Goal: Task Accomplishment & Management: Manage account settings

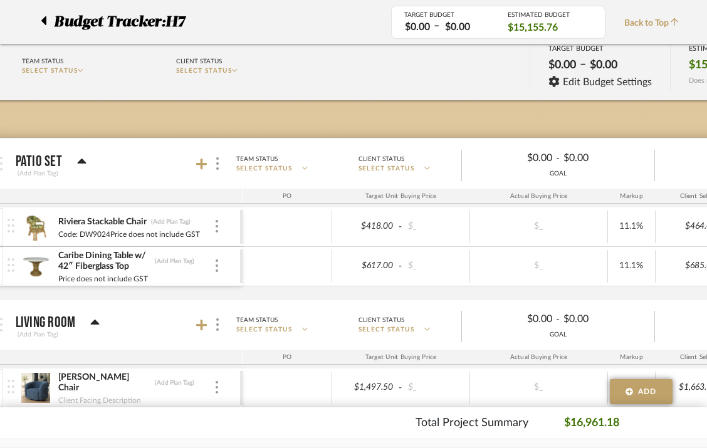
scroll to position [0, 38]
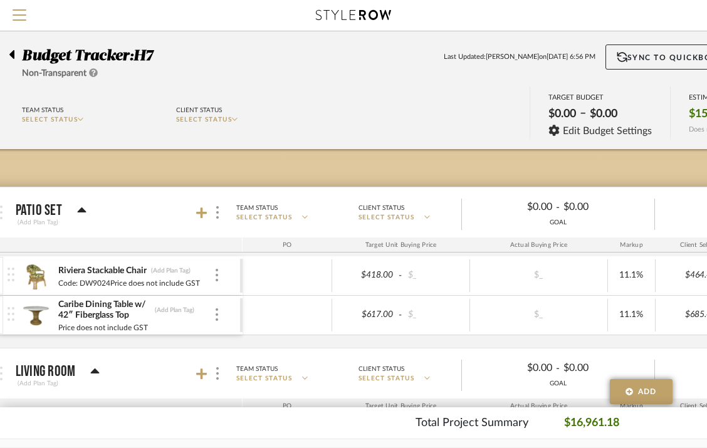
click at [11, 53] on icon at bounding box center [11, 54] width 5 height 9
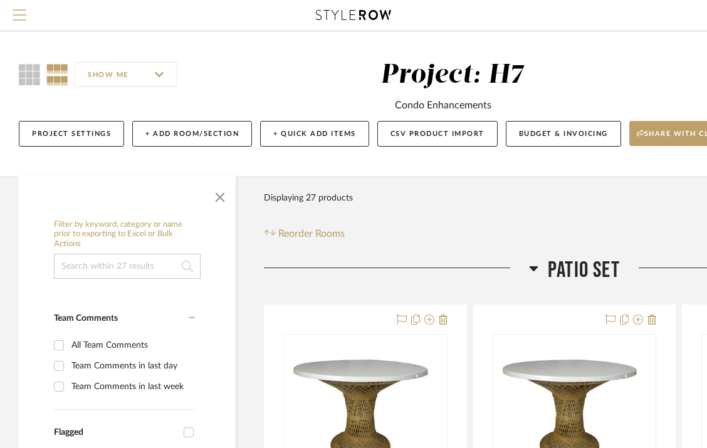
click at [26, 11] on span "Menu" at bounding box center [20, 18] width 14 height 19
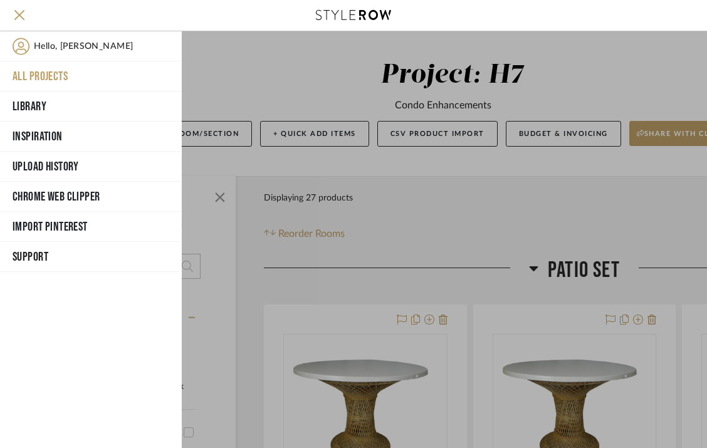
click at [48, 72] on button "All Projects" at bounding box center [91, 76] width 182 height 30
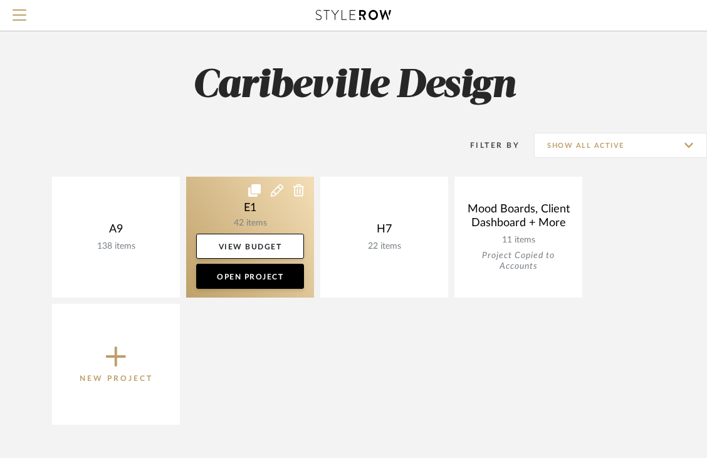
click at [264, 222] on link at bounding box center [250, 237] width 128 height 121
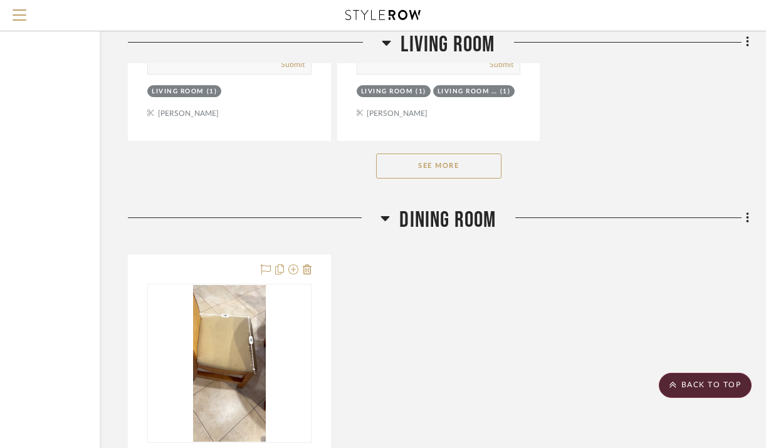
scroll to position [2996, 136]
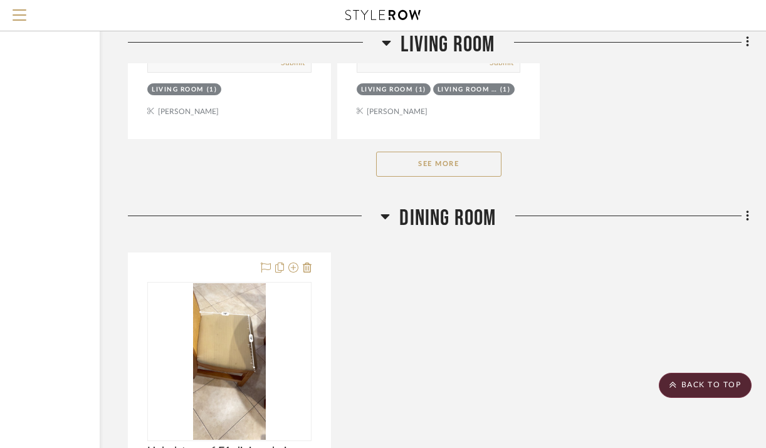
click at [476, 167] on button "See More" at bounding box center [438, 164] width 125 height 25
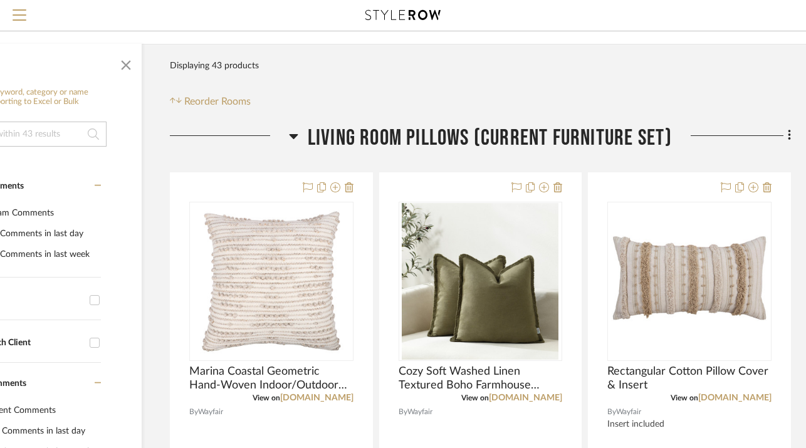
scroll to position [132, 97]
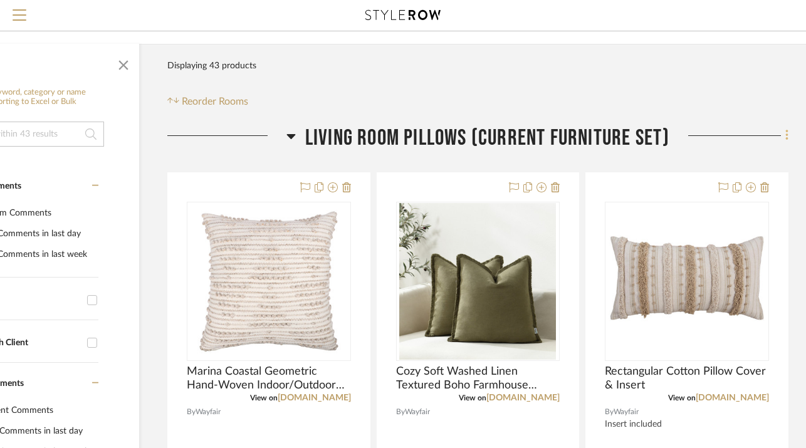
click at [706, 138] on icon at bounding box center [787, 135] width 4 height 14
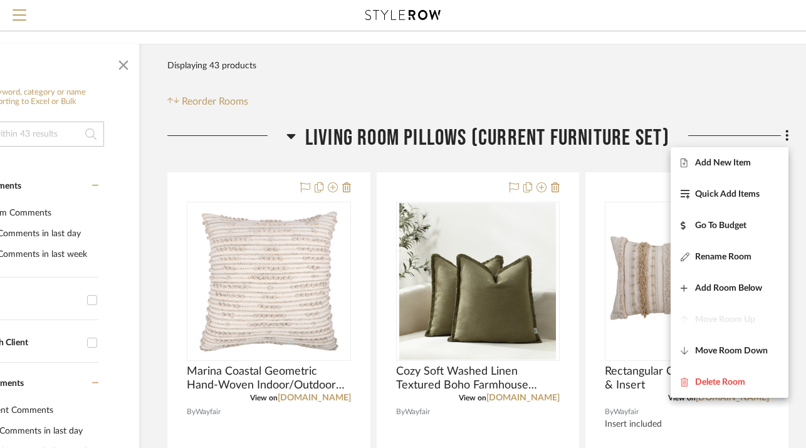
click at [638, 92] on div at bounding box center [403, 224] width 806 height 448
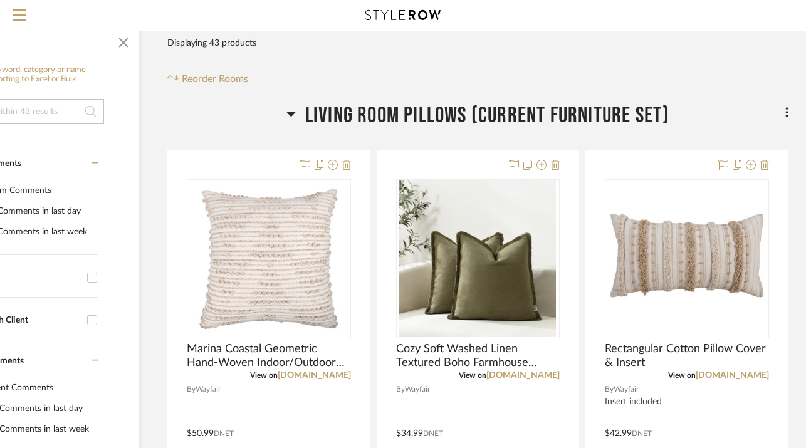
scroll to position [155, 97]
click at [706, 115] on fa-icon at bounding box center [785, 113] width 8 height 21
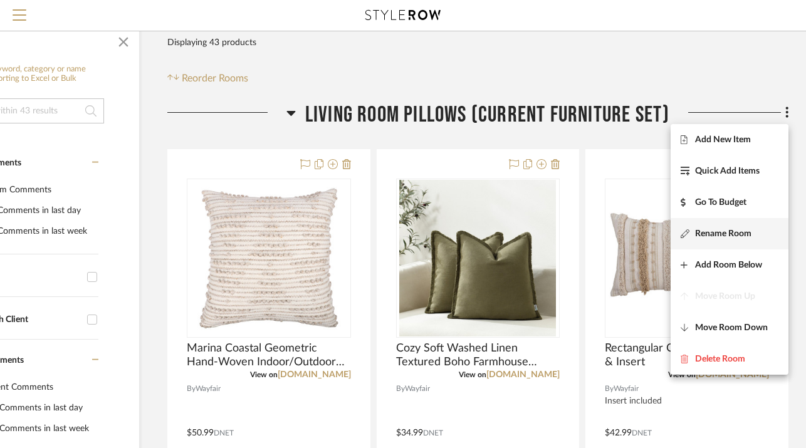
click at [706, 231] on span "Rename Room" at bounding box center [723, 233] width 56 height 11
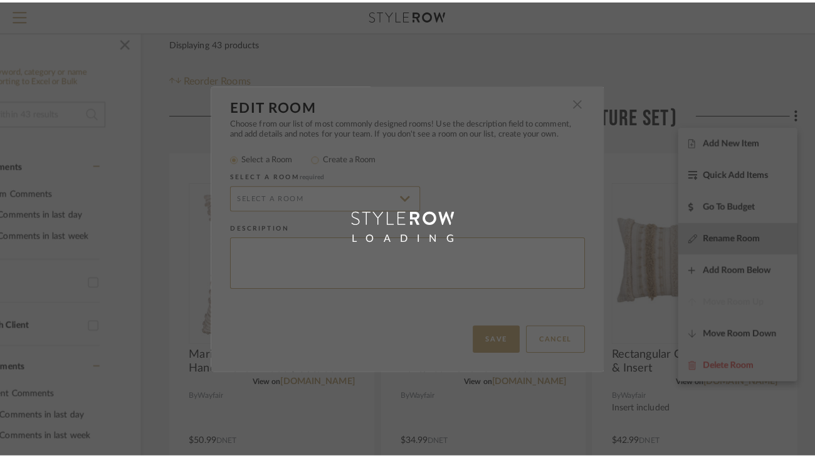
scroll to position [0, 0]
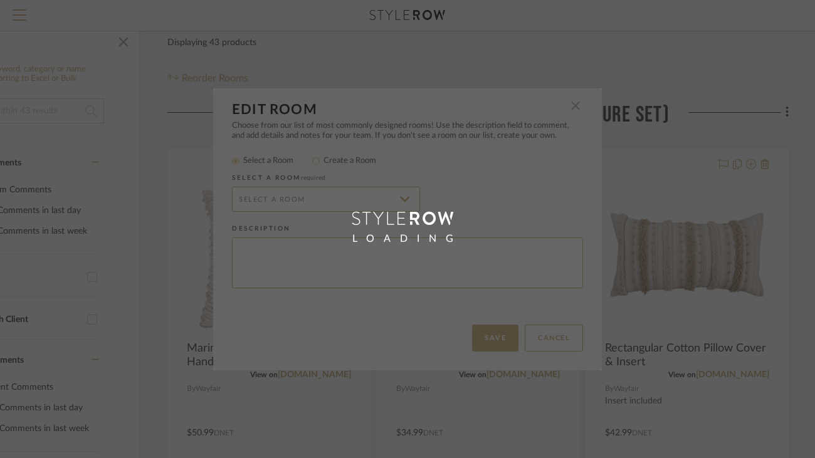
radio input "false"
radio input "true"
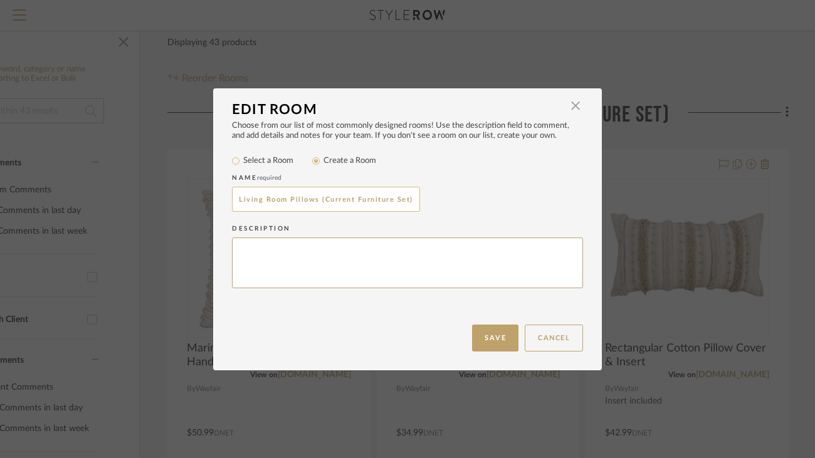
click at [392, 198] on input "Living Room Pillows (Current Furniture Set)" at bounding box center [326, 199] width 188 height 25
click at [332, 202] on input "Living Room Pillows (Set)" at bounding box center [326, 199] width 188 height 25
click at [313, 199] on input "Living Room Pillows (Set of Pillows)" at bounding box center [326, 199] width 188 height 25
click at [232, 201] on input "Living Room (Set of Pillows)" at bounding box center [326, 199] width 188 height 25
type input "Current Living Room (Set of Pillows)"
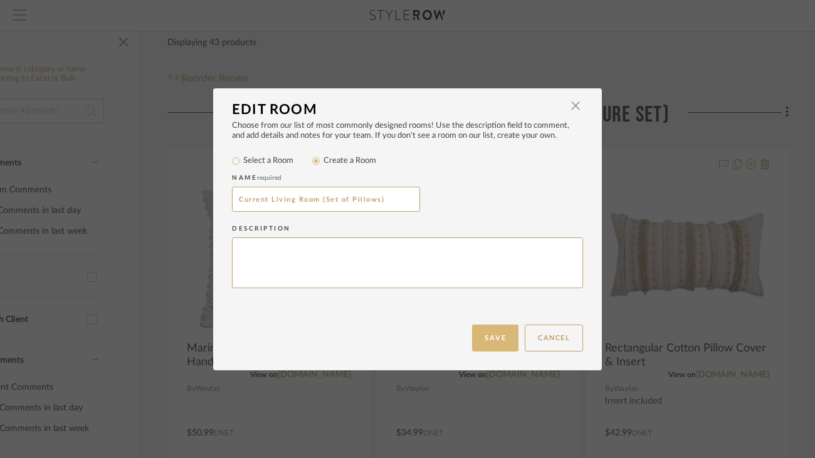
click at [484, 332] on button "Save" at bounding box center [495, 338] width 46 height 27
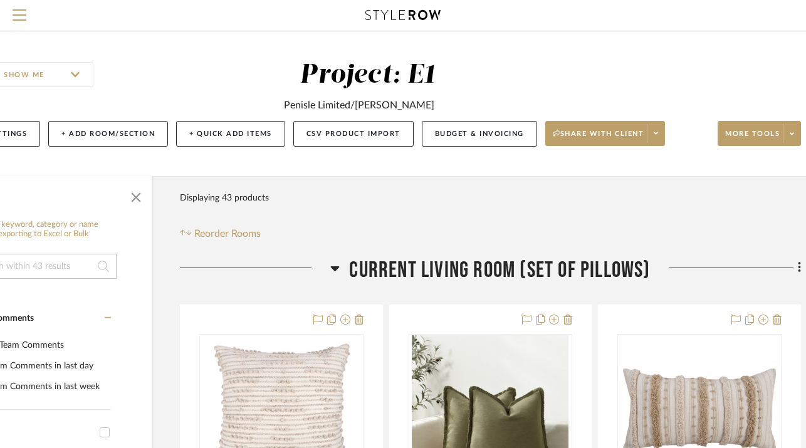
scroll to position [0, 78]
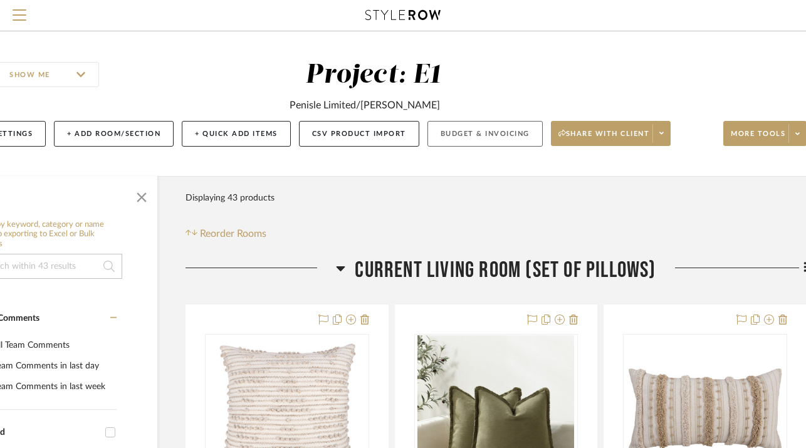
click at [502, 132] on button "Budget & Invoicing" at bounding box center [484, 134] width 115 height 26
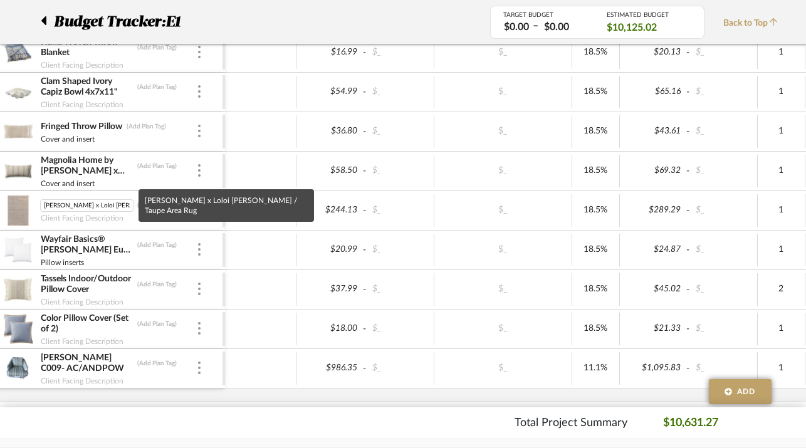
scroll to position [0, 53]
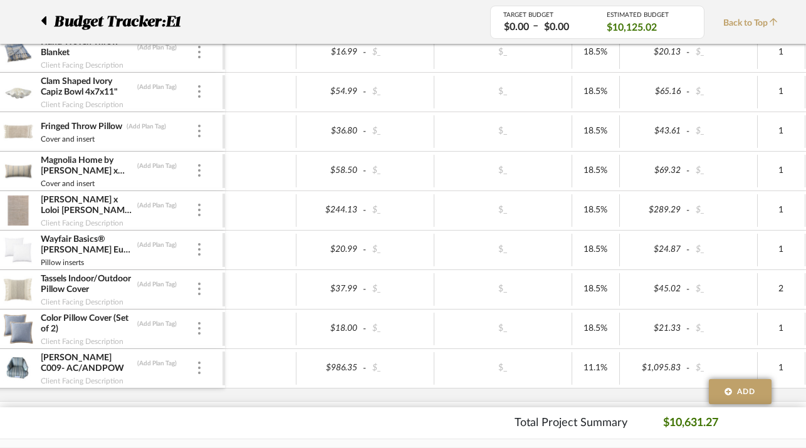
click at [23, 207] on img at bounding box center [18, 211] width 31 height 30
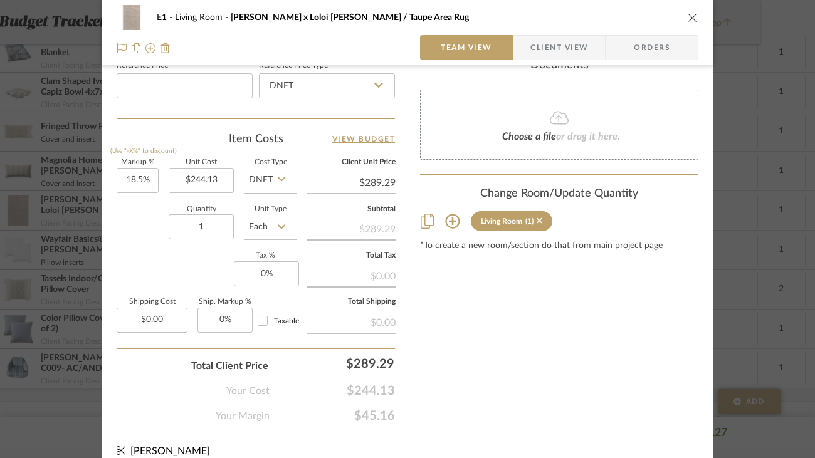
scroll to position [706, 0]
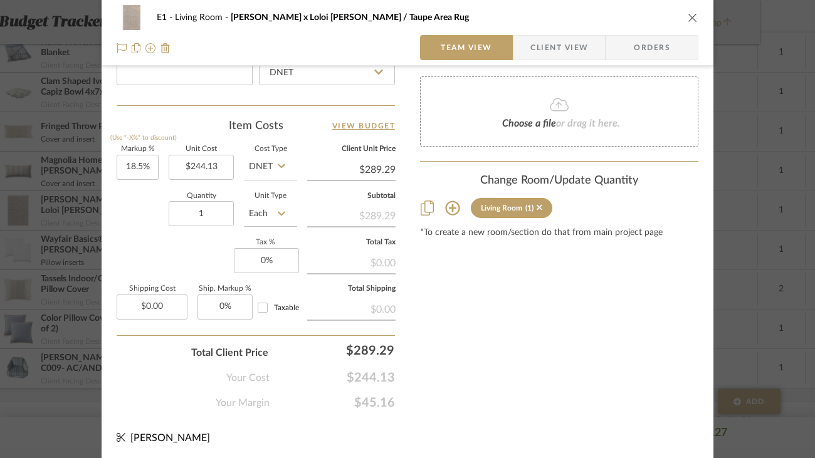
click at [687, 13] on icon "close" at bounding box center [692, 18] width 10 height 10
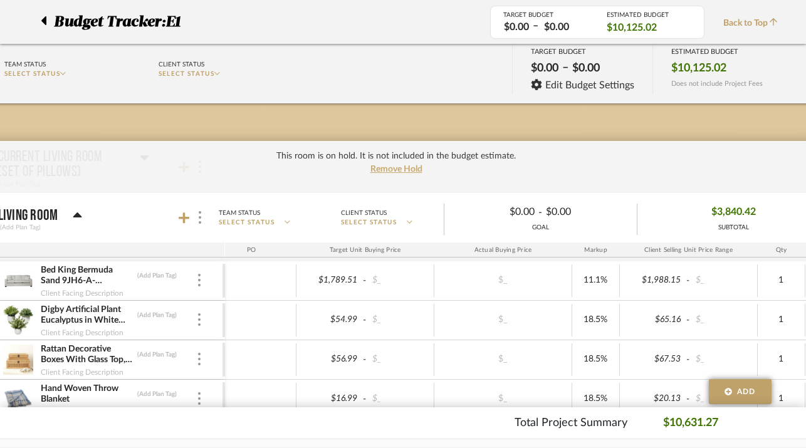
scroll to position [0, 55]
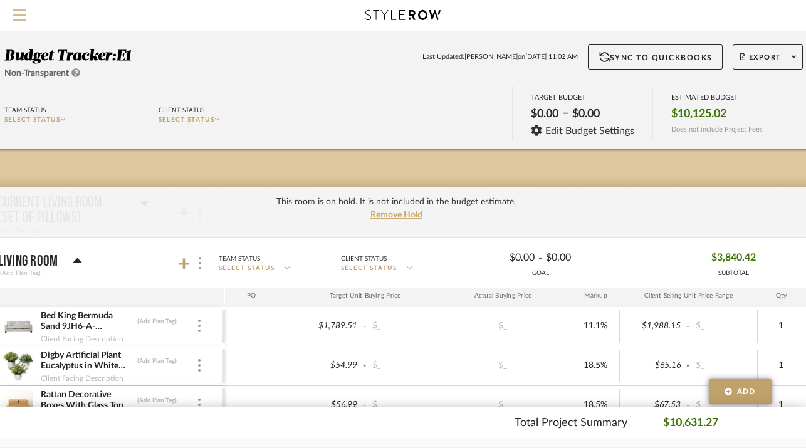
click at [21, 19] on span "Menu" at bounding box center [20, 18] width 14 height 19
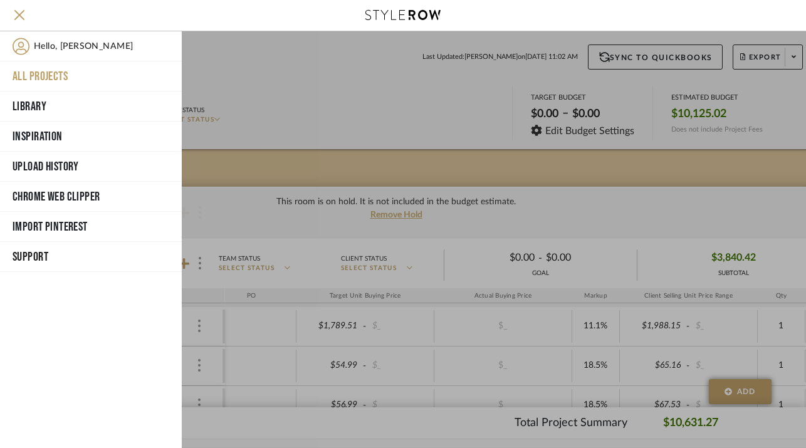
click at [38, 73] on button "All Projects" at bounding box center [91, 76] width 182 height 30
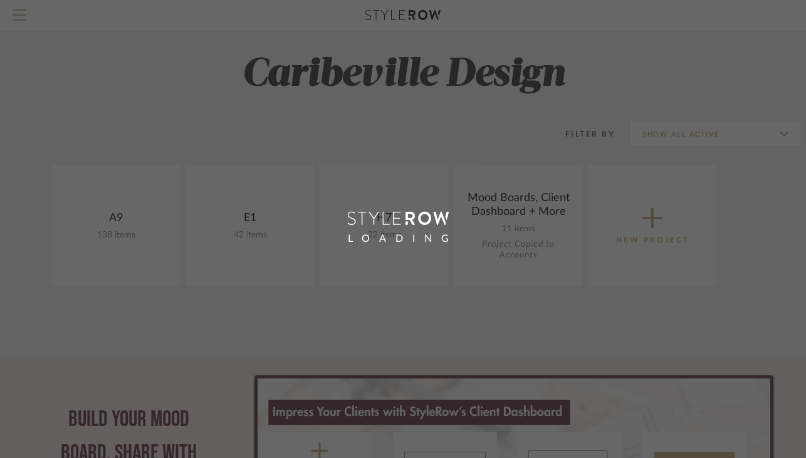
scroll to position [16, 0]
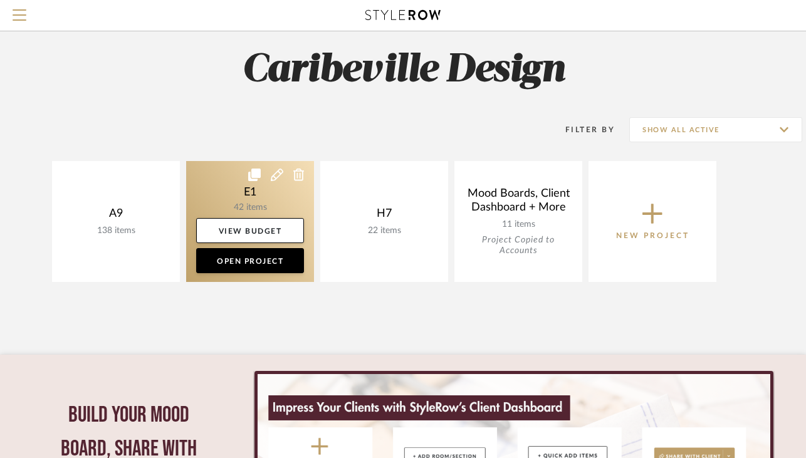
click at [263, 201] on link at bounding box center [250, 221] width 128 height 121
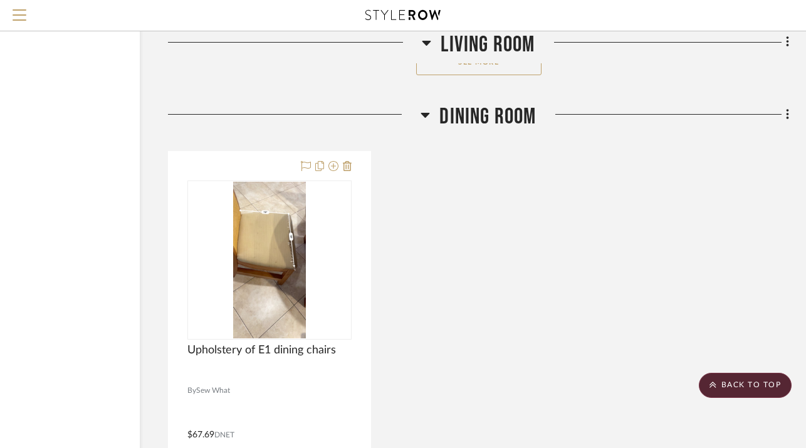
scroll to position [3098, 97]
